Goal: Task Accomplishment & Management: Complete application form

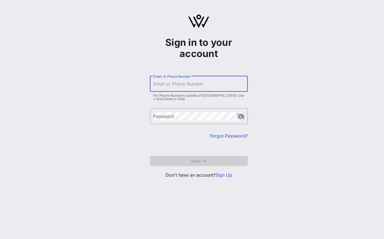
type input "[EMAIL_ADDRESS][DOMAIN_NAME]"
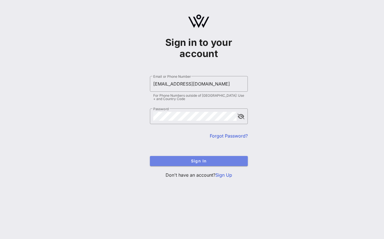
click at [175, 161] on span "Sign In" at bounding box center [198, 161] width 89 height 5
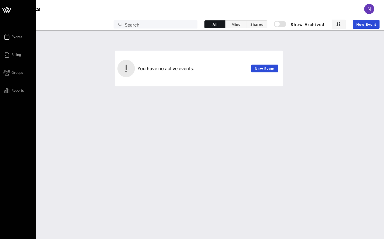
click at [6, 37] on icon at bounding box center [6, 37] width 7 height 1
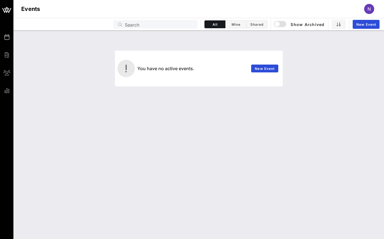
click at [368, 8] on span "N" at bounding box center [369, 9] width 3 height 6
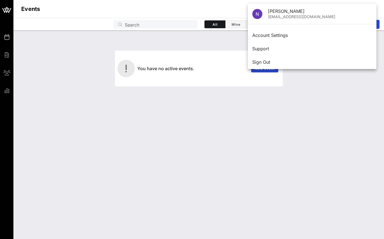
click at [231, 44] on div "You have no active events. New Event" at bounding box center [199, 60] width 364 height 53
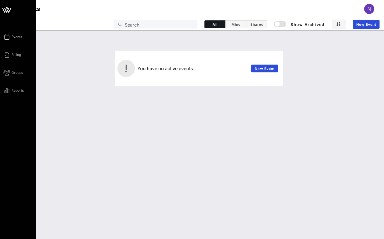
click at [8, 9] on icon at bounding box center [6, 10] width 5 height 5
click at [16, 36] on span "Events" at bounding box center [16, 36] width 11 height 5
click at [18, 55] on span "Billing" at bounding box center [16, 54] width 10 height 5
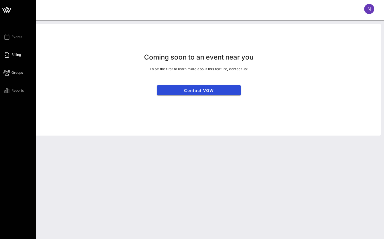
click at [7, 73] on icon at bounding box center [6, 72] width 7 height 1
click at [13, 92] on span "Reports" at bounding box center [17, 90] width 12 height 5
click at [18, 39] on span "Events" at bounding box center [16, 36] width 11 height 5
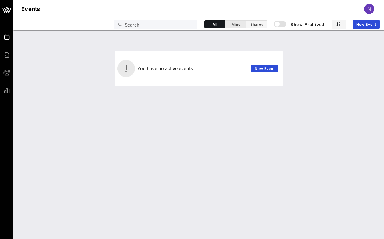
click at [231, 26] on span "Mine" at bounding box center [236, 24] width 14 height 4
click at [253, 26] on span "Shared" at bounding box center [257, 24] width 14 height 4
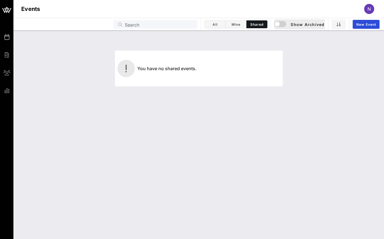
click at [299, 26] on span "Show Archived" at bounding box center [300, 24] width 50 height 7
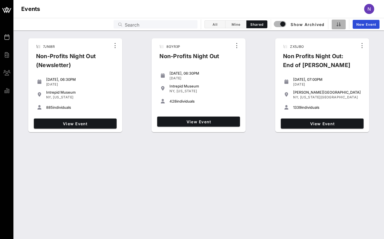
click at [338, 26] on icon "button" at bounding box center [338, 24] width 4 height 4
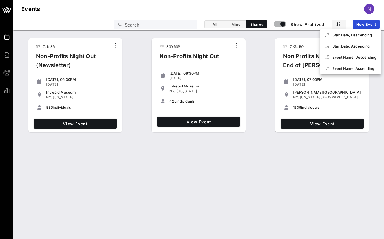
click at [340, 13] on div "Events N" at bounding box center [198, 9] width 371 height 18
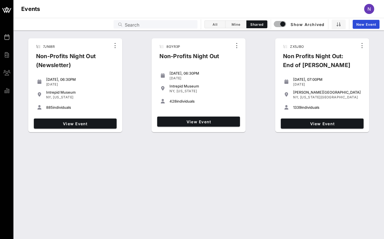
click at [368, 10] on span "N" at bounding box center [369, 9] width 3 height 6
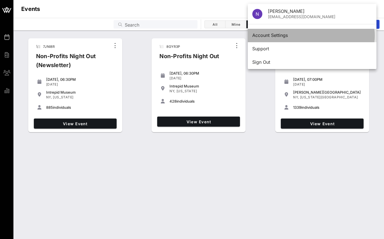
click at [276, 32] on div "Account Settings" at bounding box center [312, 35] width 120 height 12
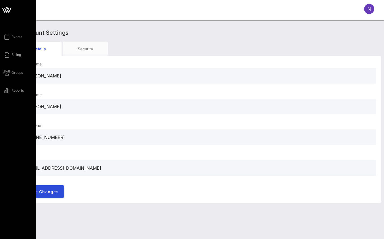
click at [7, 10] on icon at bounding box center [6, 9] width 13 height 13
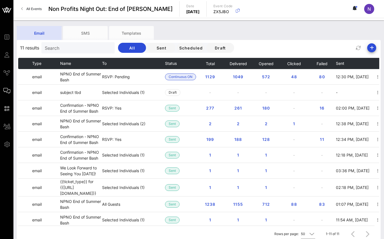
click at [51, 31] on div "Email" at bounding box center [39, 33] width 45 height 14
click at [23, 9] on link "All Events" at bounding box center [31, 8] width 27 height 9
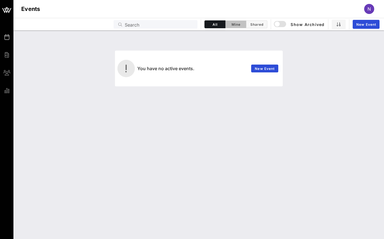
click at [238, 25] on span "Mine" at bounding box center [236, 24] width 14 height 4
click at [254, 25] on span "Shared" at bounding box center [257, 24] width 14 height 4
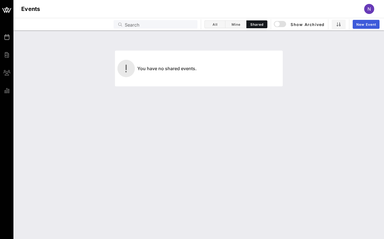
click at [366, 25] on span "New Event" at bounding box center [366, 24] width 20 height 4
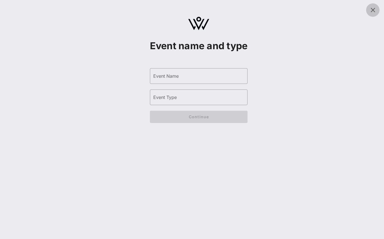
click at [372, 10] on icon at bounding box center [372, 10] width 7 height 7
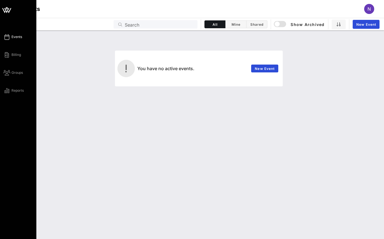
click at [6, 37] on icon at bounding box center [6, 37] width 7 height 1
click at [21, 38] on span "Events" at bounding box center [16, 36] width 11 height 5
click at [19, 53] on span "Billing" at bounding box center [16, 54] width 10 height 5
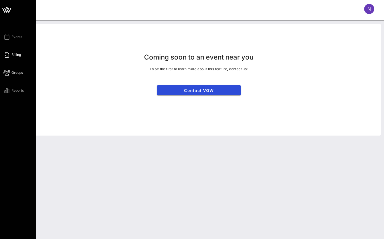
click at [13, 75] on link "Groups" at bounding box center [13, 72] width 20 height 7
click at [17, 89] on span "Reports" at bounding box center [17, 90] width 12 height 5
click at [6, 10] on icon at bounding box center [6, 10] width 5 height 5
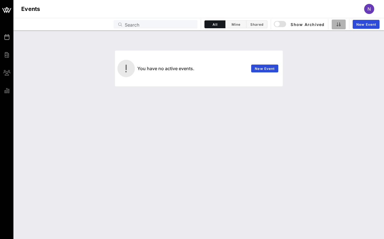
click at [340, 25] on icon "button" at bounding box center [338, 24] width 4 height 4
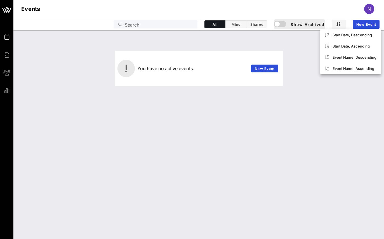
click at [316, 23] on span "Show Archived" at bounding box center [300, 24] width 50 height 7
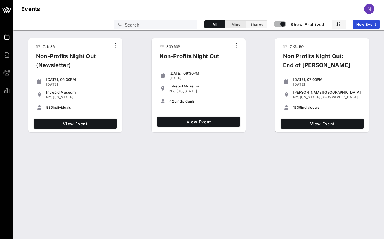
click at [232, 23] on span "Mine" at bounding box center [236, 24] width 14 height 4
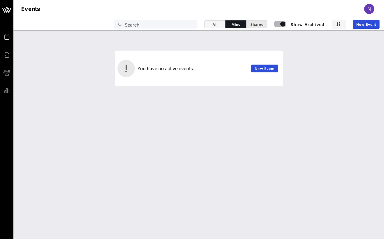
click at [251, 23] on span "Shared" at bounding box center [257, 24] width 14 height 4
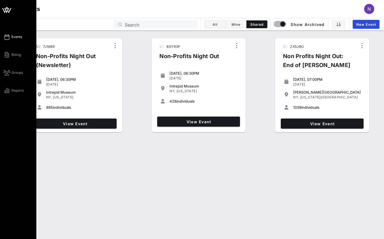
click at [8, 37] on icon at bounding box center [6, 37] width 7 height 1
click at [7, 55] on icon at bounding box center [6, 55] width 7 height 1
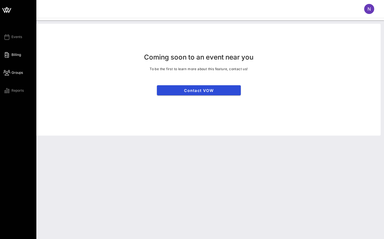
click at [8, 73] on icon at bounding box center [6, 72] width 7 height 1
click at [12, 92] on span "Reports" at bounding box center [17, 90] width 12 height 5
click at [16, 37] on span "Events" at bounding box center [16, 36] width 11 height 5
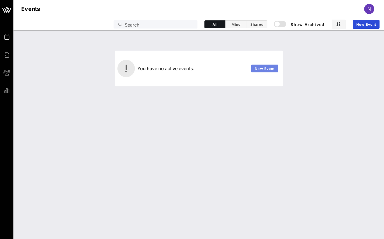
click at [258, 68] on span "New Event" at bounding box center [265, 69] width 20 height 4
